Goal: Information Seeking & Learning: Learn about a topic

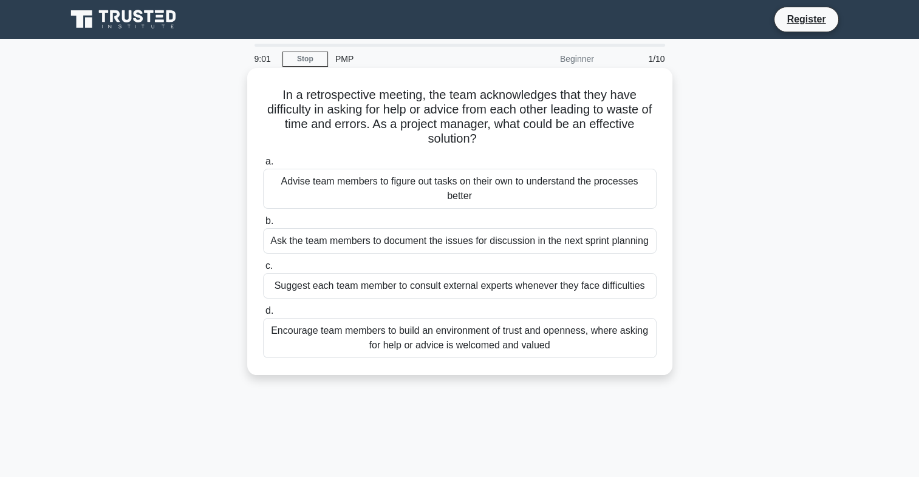
click at [425, 339] on div "Encourage team members to build an environment of trust and openness, where ask…" at bounding box center [459, 338] width 393 height 40
click at [263, 315] on input "d. Encourage team members to build an environment of trust and openness, where …" at bounding box center [263, 311] width 0 height 8
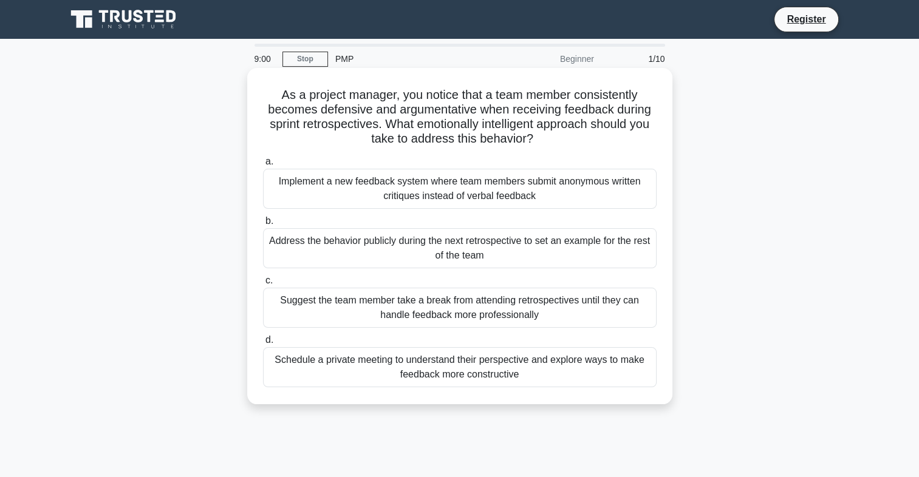
click at [436, 370] on div "Schedule a private meeting to understand their perspective and explore ways to …" at bounding box center [459, 367] width 393 height 40
click at [263, 344] on input "d. Schedule a private meeting to understand their perspective and explore ways …" at bounding box center [263, 340] width 0 height 8
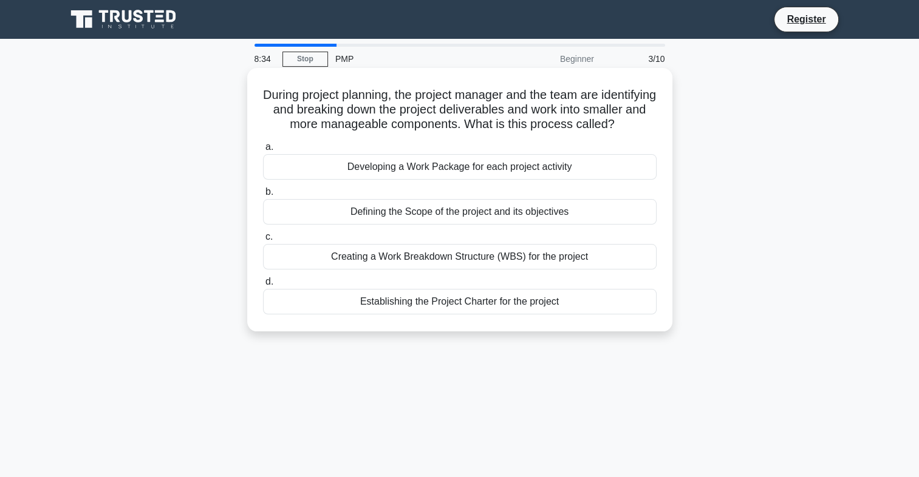
click at [457, 270] on div "Creating a Work Breakdown Structure (WBS) for the project" at bounding box center [459, 257] width 393 height 26
click at [263, 241] on input "c. Creating a Work Breakdown Structure (WBS) for the project" at bounding box center [263, 237] width 0 height 8
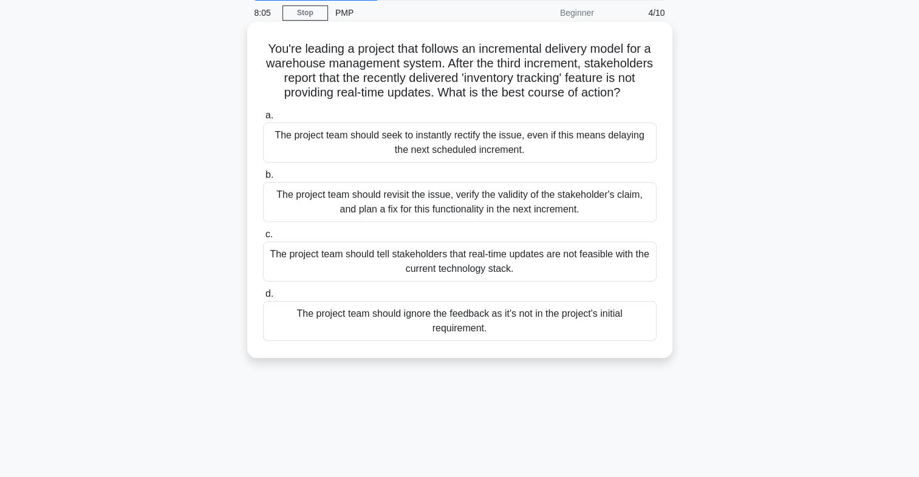
scroll to position [50, 0]
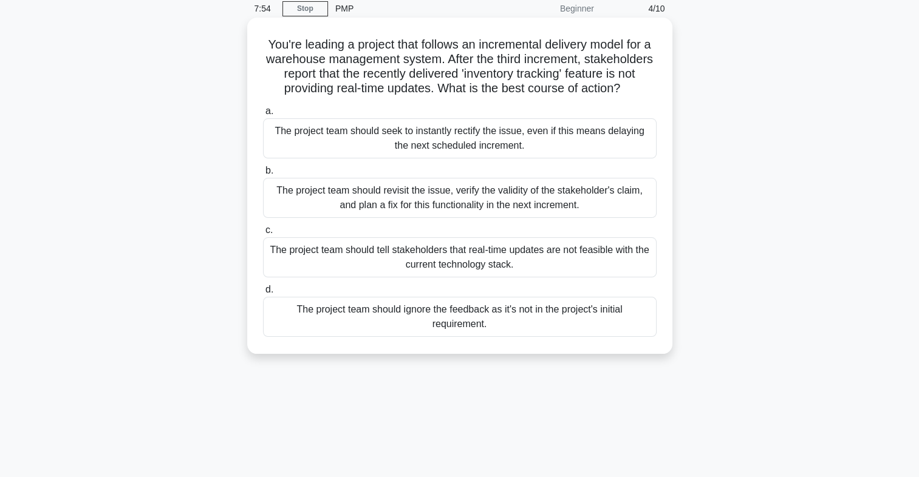
click at [483, 273] on div "The project team should tell stakeholders that real-time updates are not feasib…" at bounding box center [459, 257] width 393 height 40
click at [263, 234] on input "c. The project team should tell stakeholders that real-time updates are not fea…" at bounding box center [263, 230] width 0 height 8
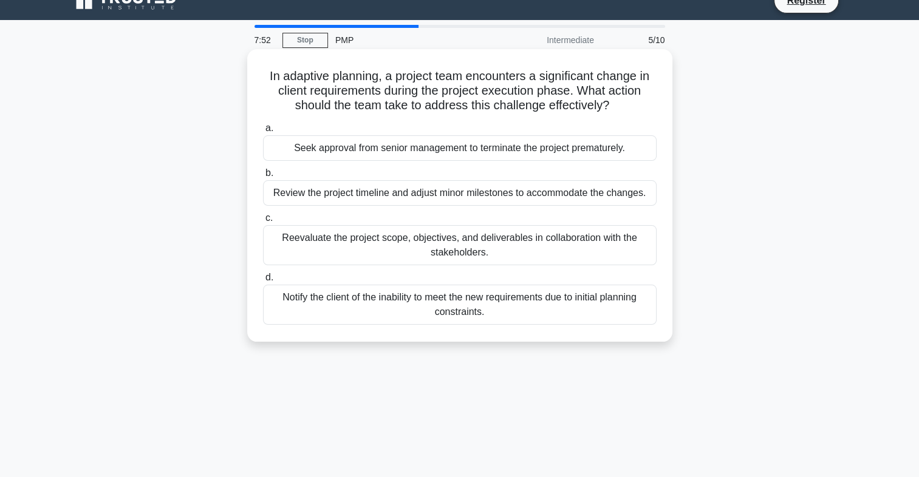
scroll to position [0, 0]
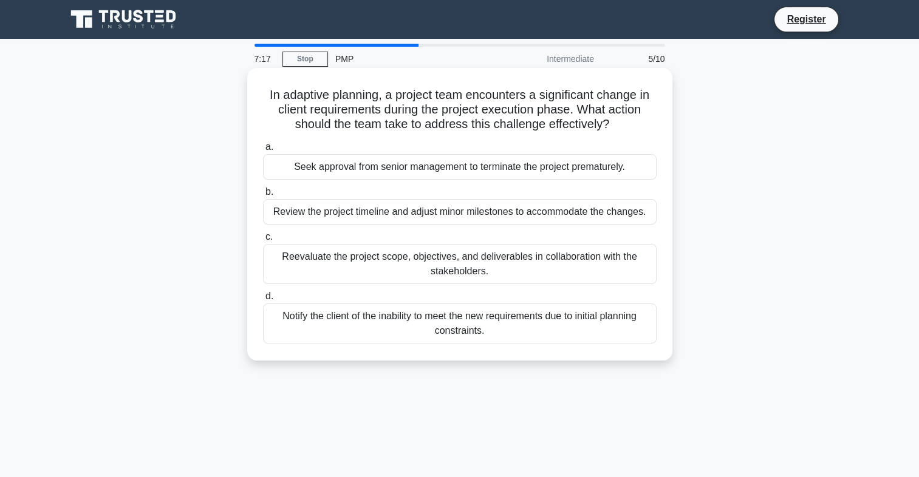
click at [464, 332] on div "Notify the client of the inability to meet the new requirements due to initial …" at bounding box center [459, 324] width 393 height 40
click at [263, 301] on input "d. Notify the client of the inability to meet the new requirements due to initi…" at bounding box center [263, 297] width 0 height 8
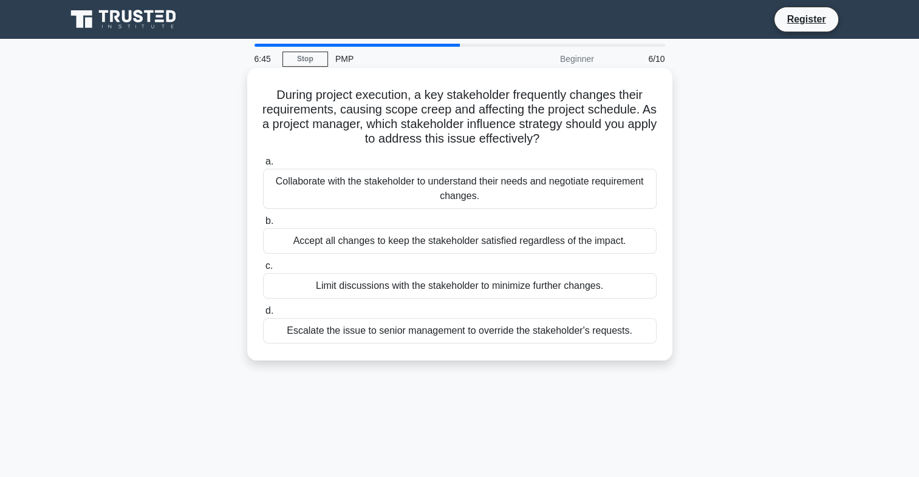
click at [437, 193] on div "Collaborate with the stakeholder to understand their needs and negotiate requir…" at bounding box center [459, 189] width 393 height 40
click at [263, 166] on input "a. Collaborate with the stakeholder to understand their needs and negotiate req…" at bounding box center [263, 162] width 0 height 8
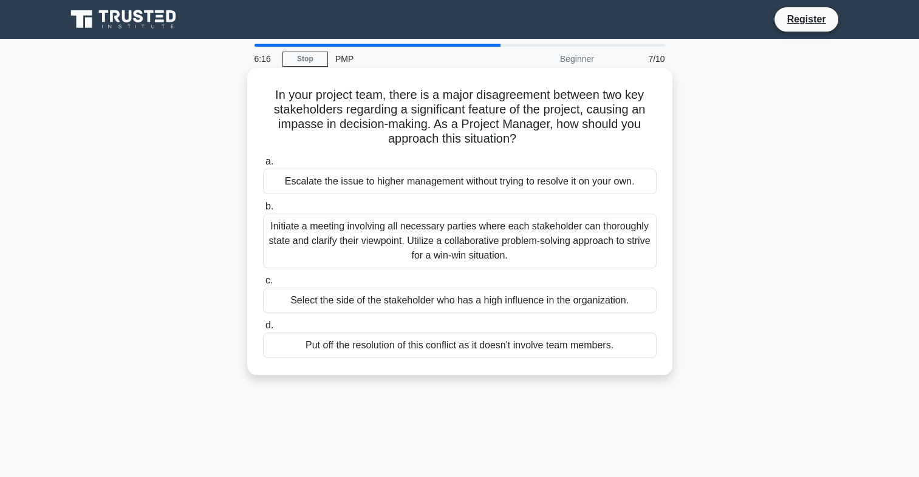
click at [415, 251] on div "Initiate a meeting involving all necessary parties where each stakeholder can t…" at bounding box center [459, 241] width 393 height 55
click at [263, 211] on input "b. Initiate a meeting involving all necessary parties where each stakeholder ca…" at bounding box center [263, 207] width 0 height 8
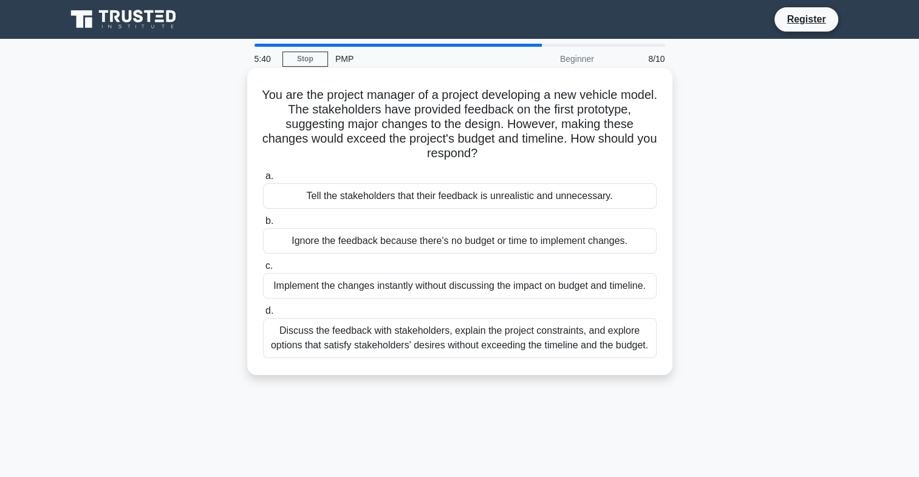
click at [469, 339] on div "Discuss the feedback with stakeholders, explain the project constraints, and ex…" at bounding box center [459, 338] width 393 height 40
click at [263, 315] on input "d. Discuss the feedback with stakeholders, explain the project constraints, and…" at bounding box center [263, 311] width 0 height 8
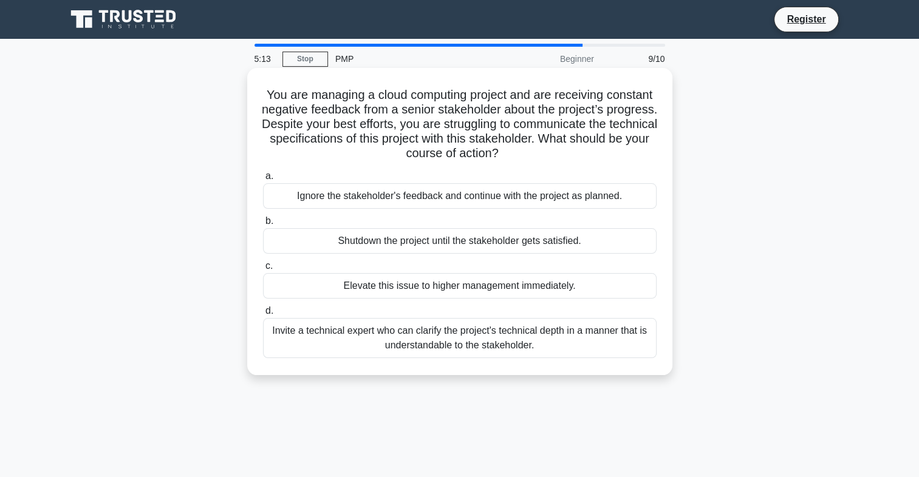
click at [406, 339] on div "Invite a technical expert who can clarify the project's technical depth in a ma…" at bounding box center [459, 338] width 393 height 40
click at [263, 315] on input "d. Invite a technical expert who can clarify the project's technical depth in a…" at bounding box center [263, 311] width 0 height 8
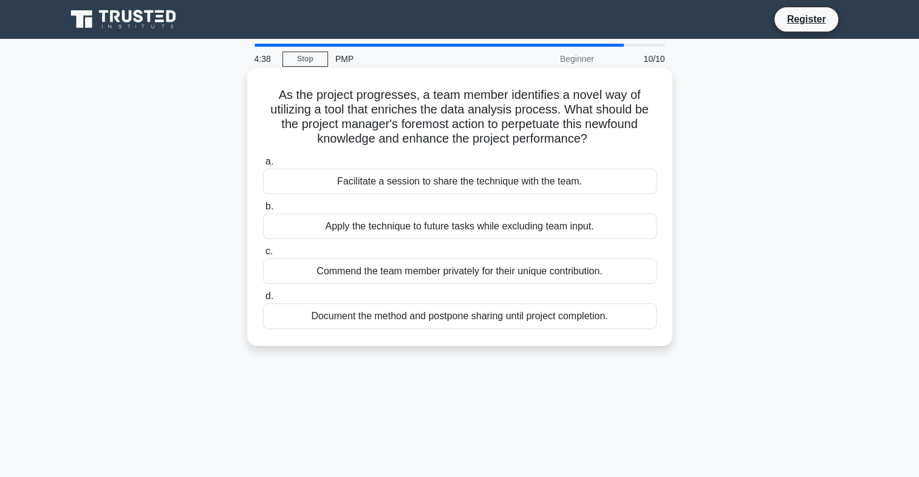
click at [454, 182] on div "Facilitate a session to share the technique with the team." at bounding box center [459, 182] width 393 height 26
click at [263, 166] on input "a. Facilitate a session to share the technique with the team." at bounding box center [263, 162] width 0 height 8
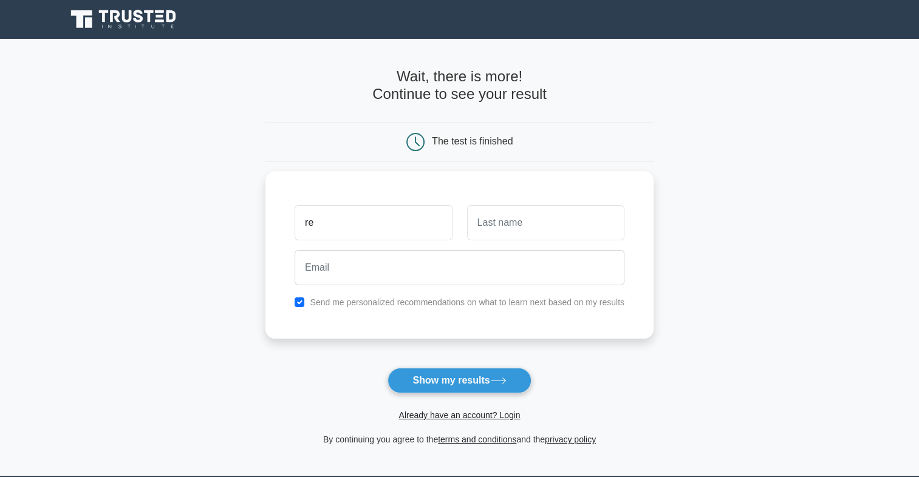
type input "r"
type input "Lumka"
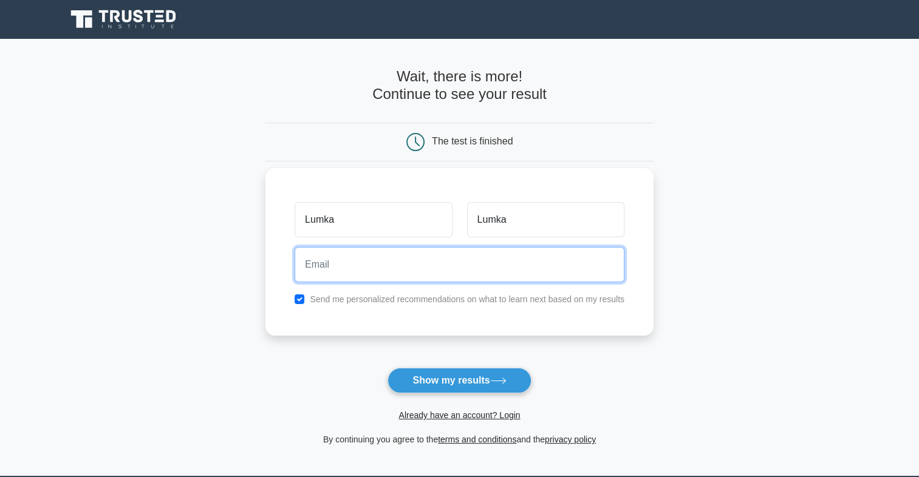
type input "rethabilencube923@gmail.com"
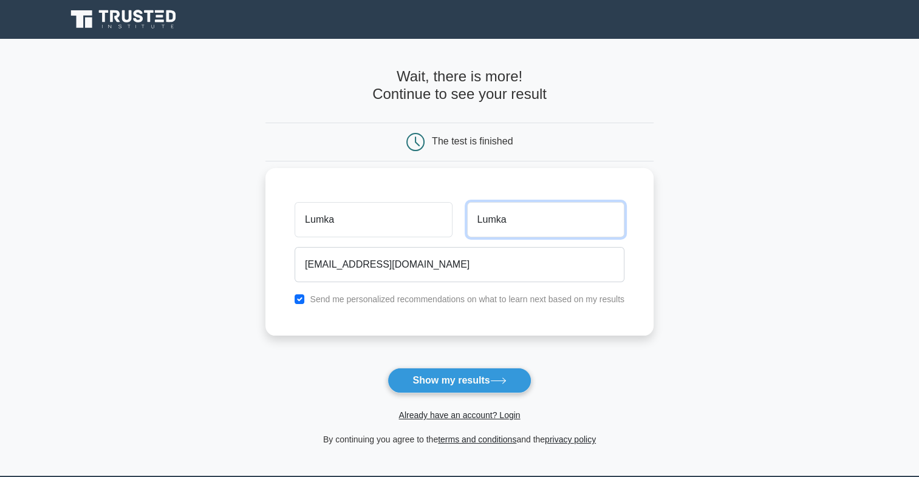
click at [543, 218] on input "Lumka" at bounding box center [545, 219] width 157 height 35
type input "L"
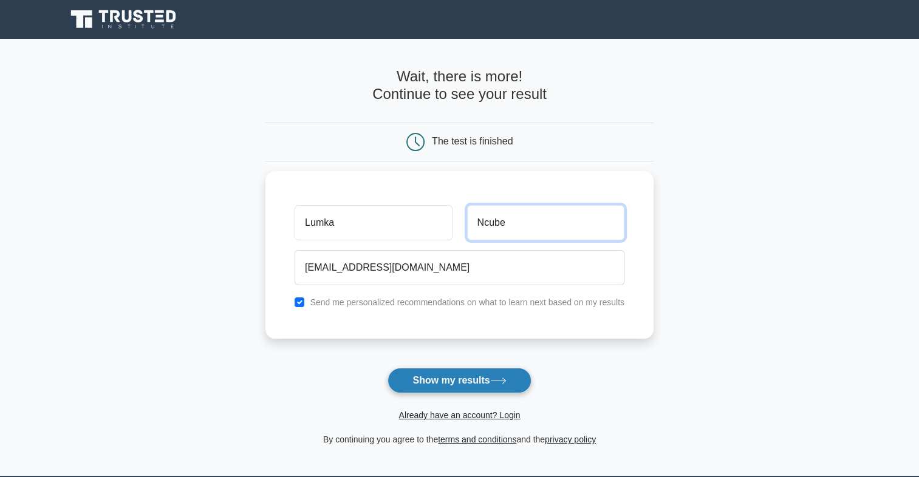
type input "Ncube"
click at [498, 373] on button "Show my results" at bounding box center [458, 381] width 143 height 26
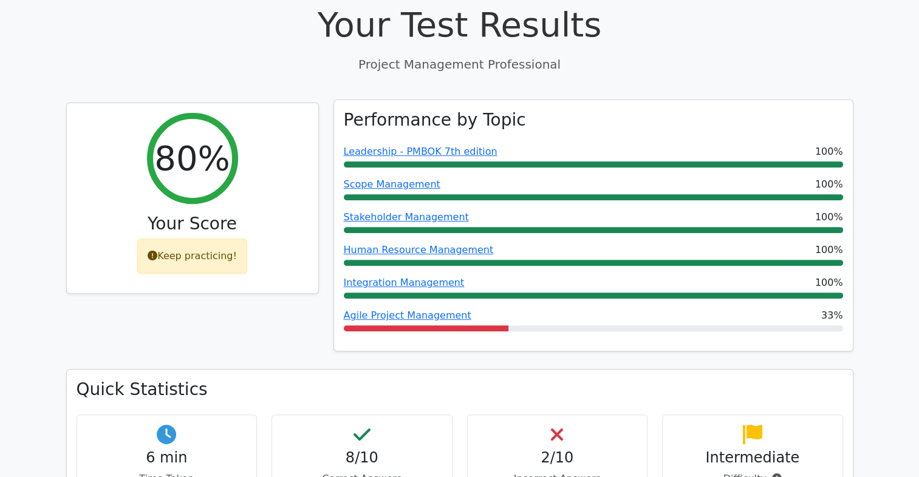
scroll to position [412, 0]
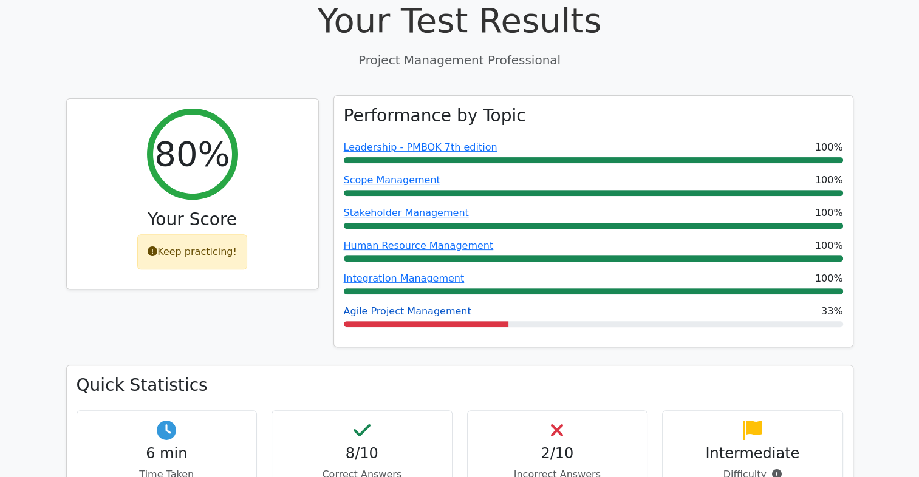
click at [429, 305] on link "Agile Project Management" at bounding box center [408, 311] width 128 height 12
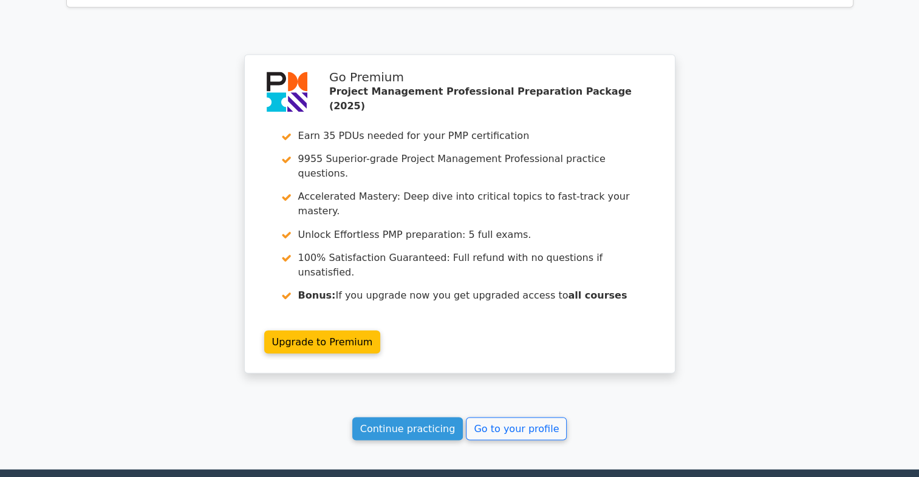
scroll to position [2064, 0]
click at [446, 417] on link "Continue practicing" at bounding box center [407, 428] width 111 height 23
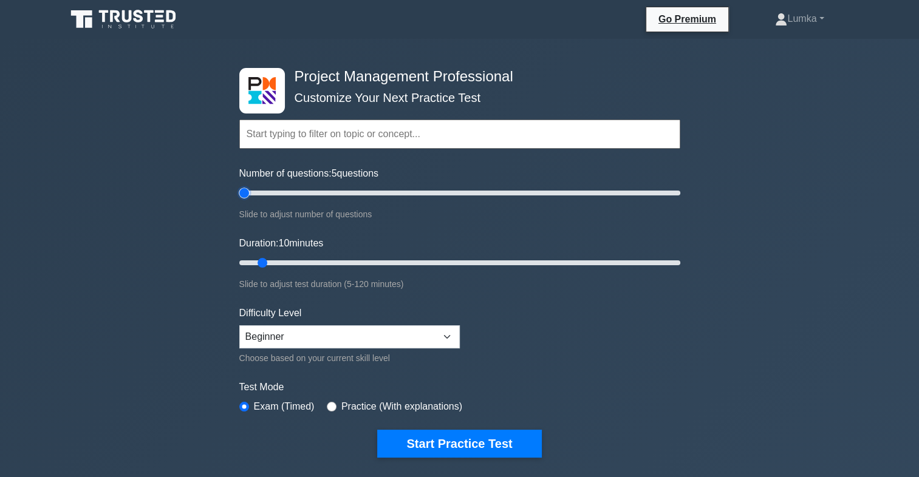
drag, startPoint x: 257, startPoint y: 188, endPoint x: 241, endPoint y: 191, distance: 16.8
click at [241, 191] on input "Number of questions: 5 questions" at bounding box center [459, 193] width 441 height 15
drag, startPoint x: 241, startPoint y: 191, endPoint x: 256, endPoint y: 199, distance: 16.6
type input "10"
click at [256, 199] on input "Number of questions: 10 questions" at bounding box center [459, 193] width 441 height 15
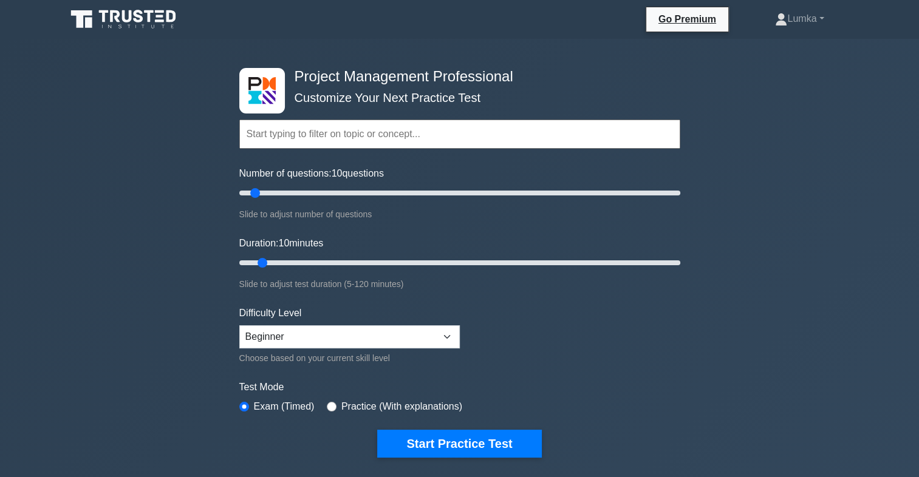
click at [383, 351] on div "Choose based on your current skill level" at bounding box center [349, 358] width 220 height 15
click at [381, 343] on select "Beginner Intermediate Expert" at bounding box center [349, 336] width 220 height 23
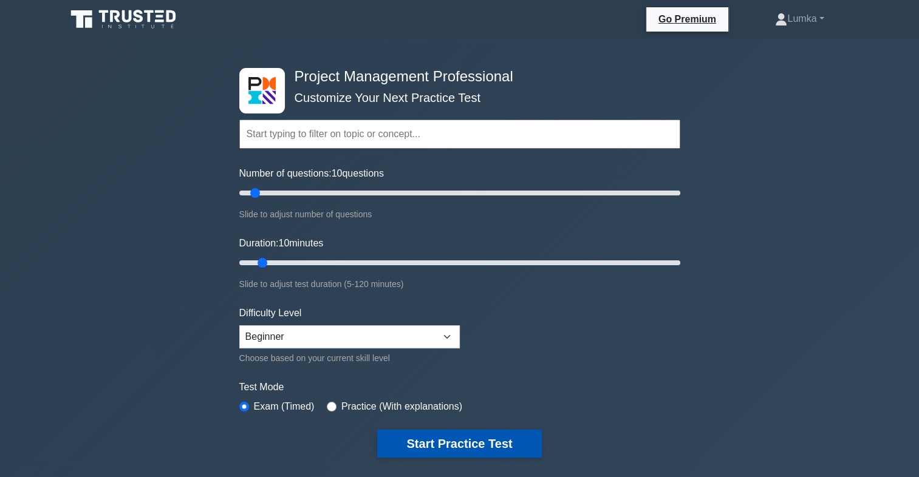
click at [454, 440] on button "Start Practice Test" at bounding box center [459, 444] width 164 height 28
